Goal: Task Accomplishment & Management: Manage account settings

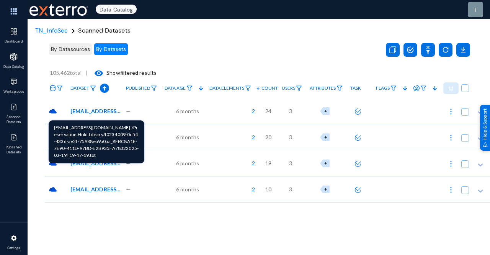
click at [99, 109] on span "[EMAIL_ADDRESS][DOMAIN_NAME]:/Preservation Hold Library/f0234009-0c54-433d-ae2f…" at bounding box center [96, 111] width 52 height 8
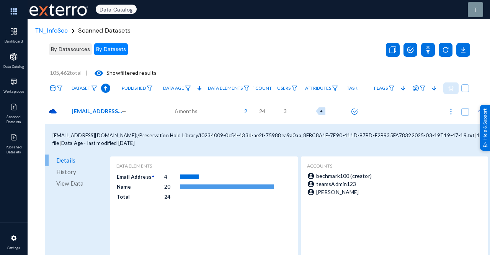
click at [68, 184] on span "View Data" at bounding box center [69, 182] width 27 height 11
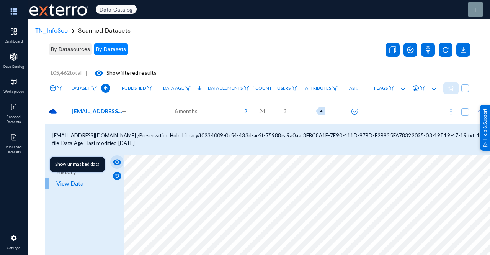
click at [116, 162] on mat-icon "visibility" at bounding box center [117, 161] width 9 height 9
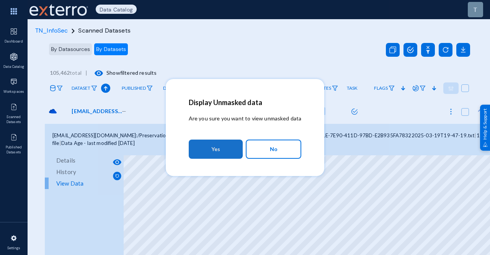
click at [214, 148] on span "Yes" at bounding box center [215, 149] width 9 height 14
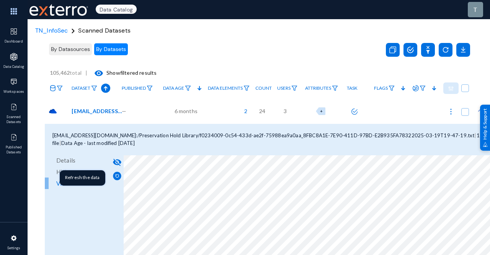
click at [116, 176] on img at bounding box center [117, 175] width 8 height 8
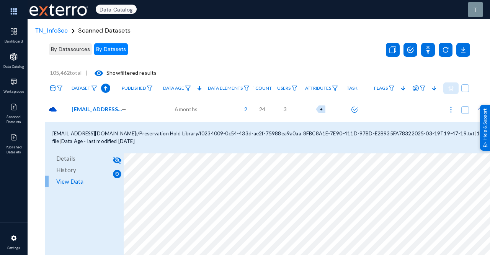
drag, startPoint x: 117, startPoint y: 163, endPoint x: 83, endPoint y: 177, distance: 36.5
click at [83, 177] on link "View Data" at bounding box center [77, 180] width 64 height 11
click at [116, 160] on mat-icon "visibility_off" at bounding box center [117, 159] width 9 height 9
click at [338, 87] on img at bounding box center [335, 87] width 6 height 5
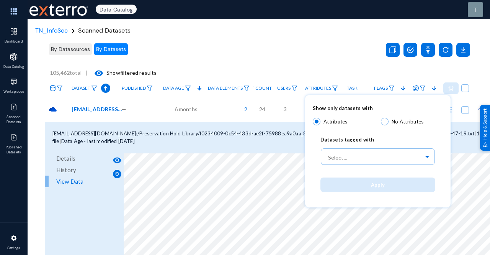
click at [338, 91] on div at bounding box center [245, 127] width 490 height 255
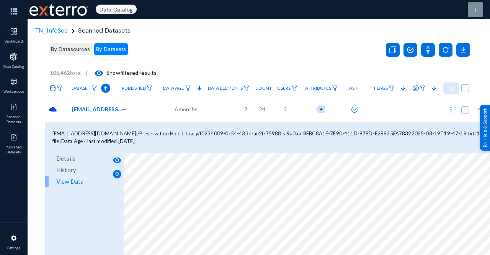
click at [342, 89] on link "Attributes" at bounding box center [321, 88] width 41 height 13
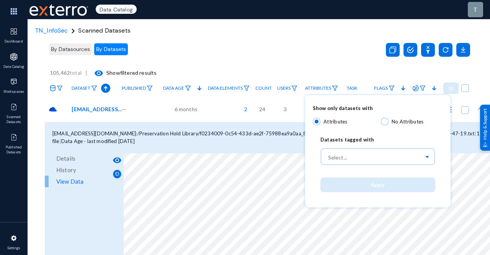
click at [341, 91] on div at bounding box center [245, 127] width 490 height 255
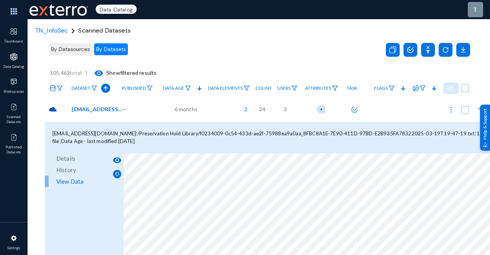
click at [338, 84] on link "Attributes" at bounding box center [321, 88] width 41 height 13
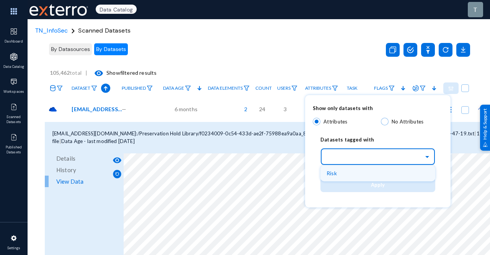
click at [356, 160] on input "text" at bounding box center [381, 156] width 107 height 13
click at [346, 167] on div "Risk" at bounding box center [377, 173] width 115 height 16
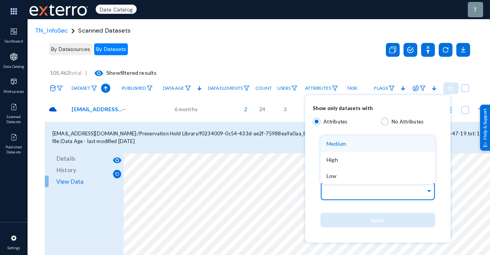
drag, startPoint x: 363, startPoint y: 192, endPoint x: 340, endPoint y: 165, distance: 35.8
click at [340, 165] on div "High" at bounding box center [377, 160] width 115 height 16
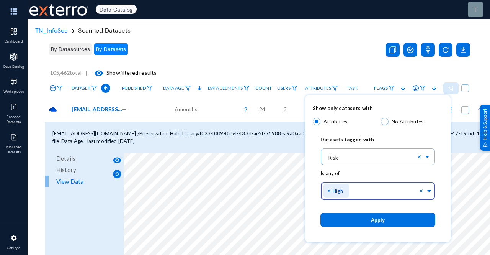
click at [371, 219] on button "Apply" at bounding box center [377, 219] width 115 height 14
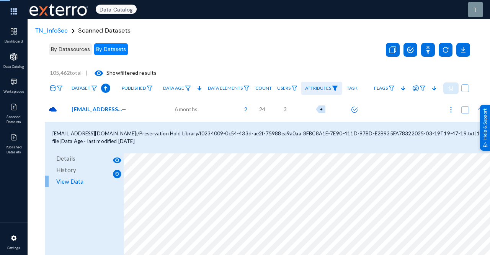
checkbox input "true"
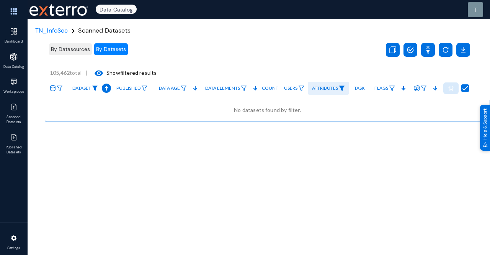
click at [93, 86] on img at bounding box center [95, 87] width 6 height 5
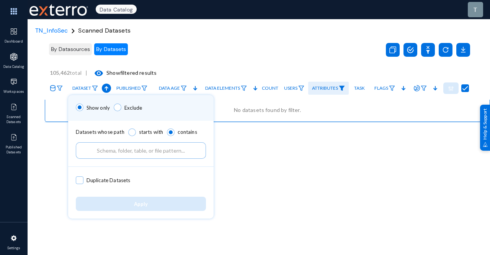
click at [152, 49] on div at bounding box center [245, 127] width 490 height 255
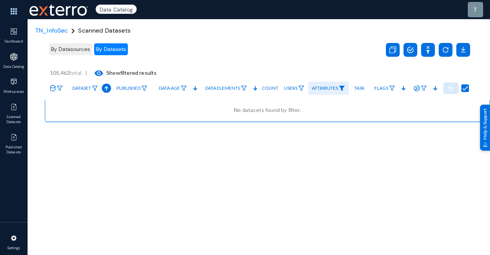
click at [119, 52] on span "By Datasets" at bounding box center [111, 49] width 30 height 7
click at [75, 45] on button "By Datasources" at bounding box center [70, 49] width 43 height 12
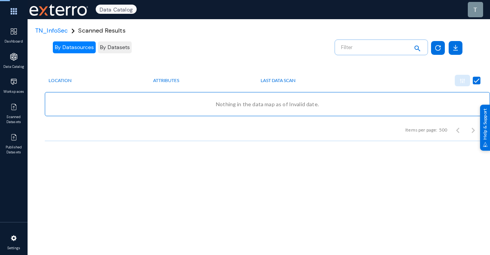
checkbox input "false"
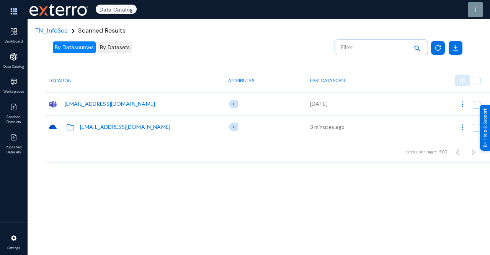
click at [116, 129] on div "bechmark1106@exterro.in" at bounding box center [125, 126] width 90 height 8
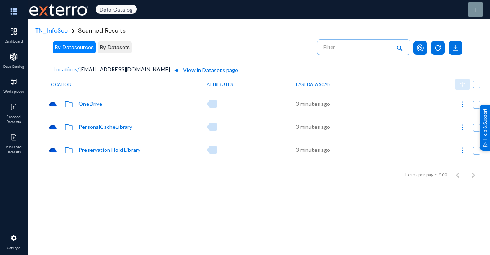
click at [113, 148] on div "Preservation Hold Library" at bounding box center [109, 149] width 62 height 8
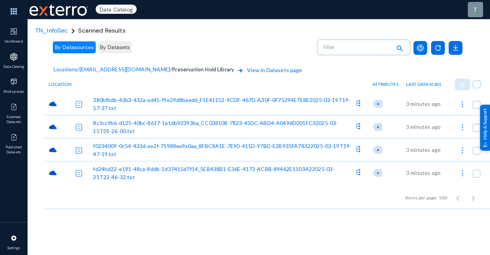
click at [244, 102] on div "380bfbdb-43b3-432a-ad45-f9e29d8baed6_F1E41152-9CDF-467D-A30F-0F75294E7E8E2025-0…" at bounding box center [223, 104] width 260 height 16
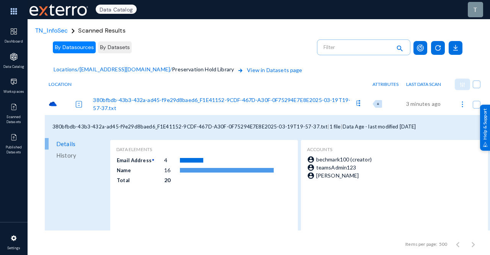
click at [62, 34] on span "TN_InfoSec" at bounding box center [51, 30] width 33 height 8
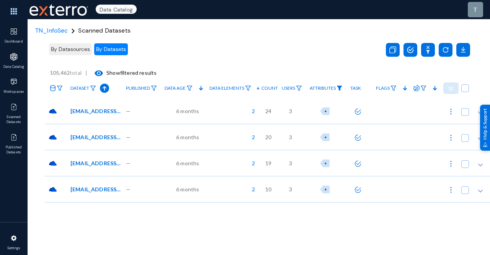
click at [339, 87] on img at bounding box center [339, 87] width 6 height 5
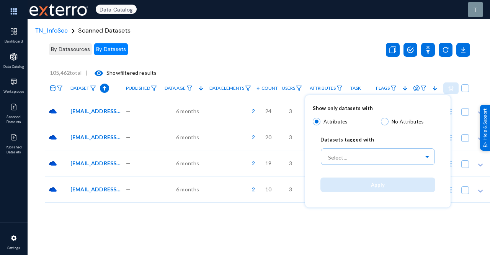
click at [339, 87] on div at bounding box center [245, 127] width 490 height 255
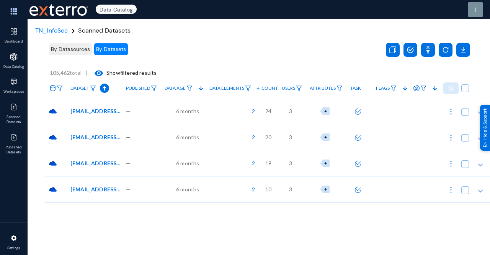
click at [96, 121] on div "[EMAIL_ADDRESS][DOMAIN_NAME]:/Preservation Hold Library/f0234009-0c54-433d-ae2f…" at bounding box center [95, 111] width 56 height 26
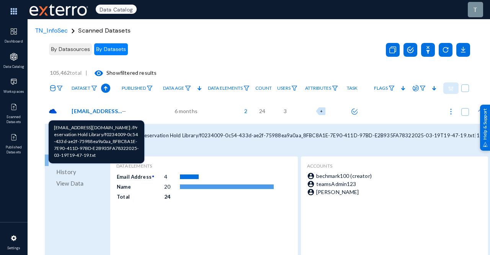
click at [95, 112] on span "[EMAIL_ADDRESS][DOMAIN_NAME]:/Preservation Hold Library/f0234009-0c54-433d-ae2f…" at bounding box center [98, 111] width 52 height 8
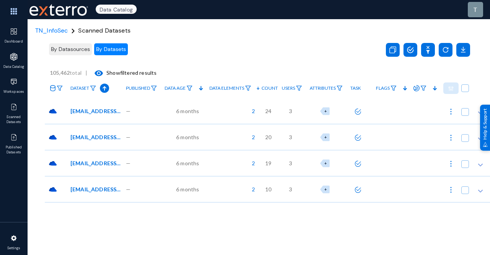
click at [95, 112] on span "[EMAIL_ADDRESS][DOMAIN_NAME]:/Preservation Hold Library/f0234009-0c54-433d-ae2f…" at bounding box center [96, 111] width 52 height 8
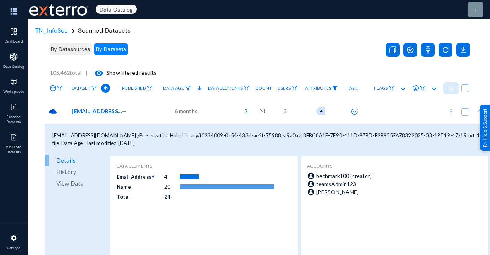
click at [338, 88] on img at bounding box center [335, 87] width 6 height 5
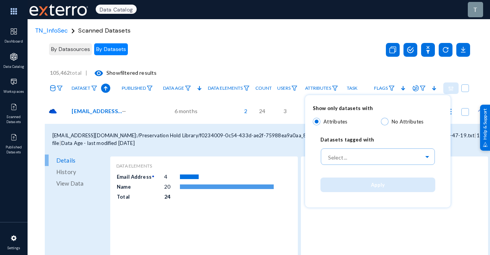
click at [330, 71] on div at bounding box center [245, 127] width 490 height 255
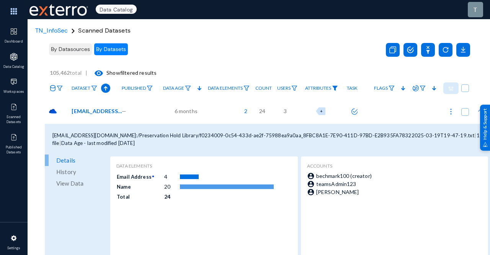
click at [338, 88] on img at bounding box center [335, 87] width 6 height 5
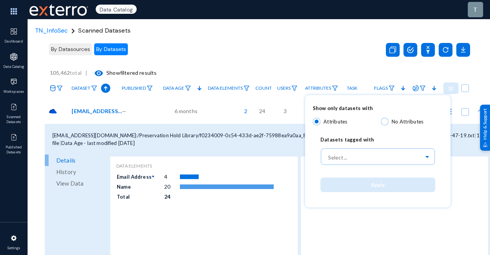
click at [305, 63] on div at bounding box center [245, 127] width 490 height 255
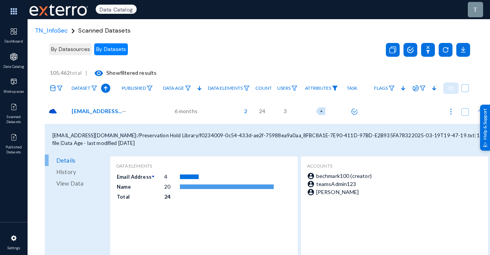
click at [338, 88] on img at bounding box center [335, 87] width 6 height 5
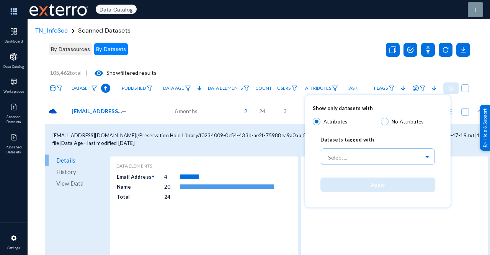
click at [336, 62] on div at bounding box center [245, 127] width 490 height 255
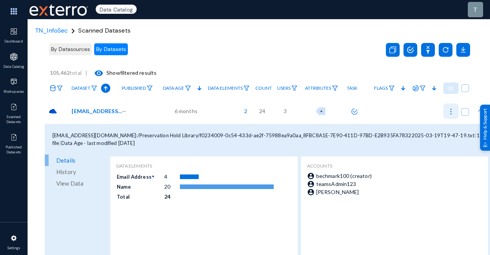
click at [452, 112] on img at bounding box center [451, 112] width 8 height 8
checkbox input "true"
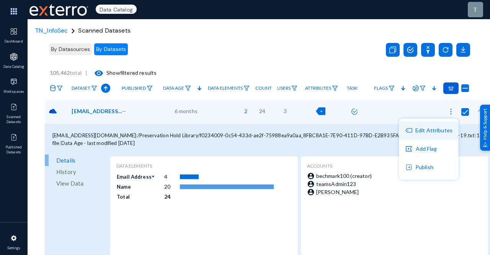
click at [431, 132] on button "Edit Attributes" at bounding box center [429, 130] width 60 height 18
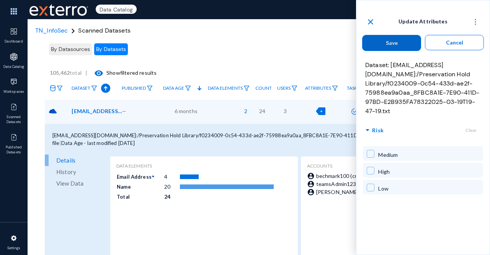
click at [371, 155] on span at bounding box center [371, 154] width 8 height 8
click at [403, 47] on button "Save" at bounding box center [391, 43] width 59 height 16
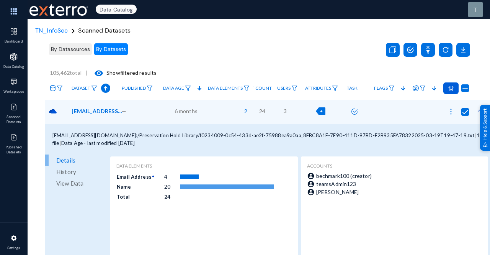
checkbox input "false"
click at [12, 87] on div at bounding box center [14, 81] width 12 height 12
